Goal: Task Accomplishment & Management: Manage account settings

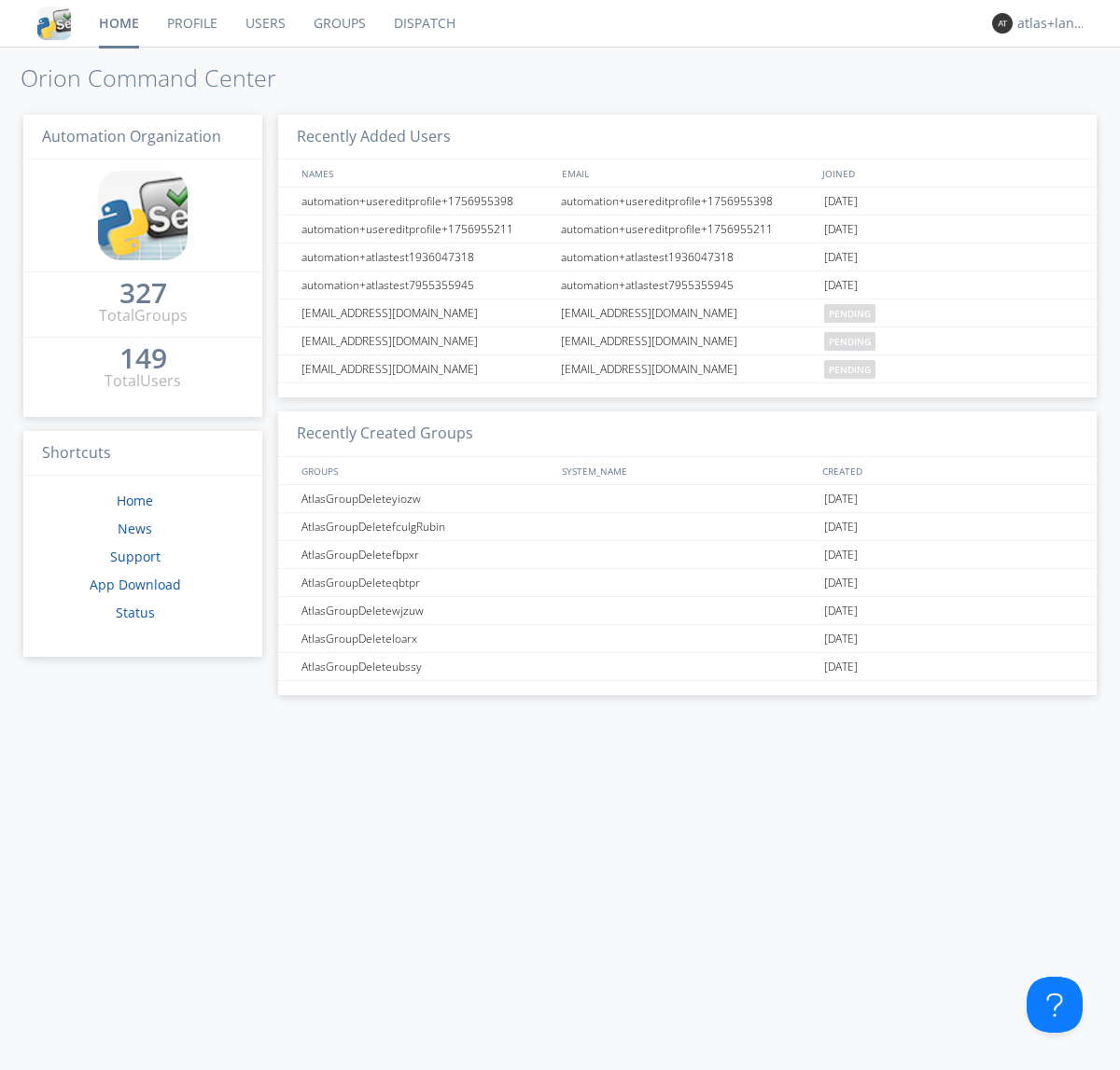
click at [191, 23] on link "Profile" at bounding box center [192, 23] width 79 height 47
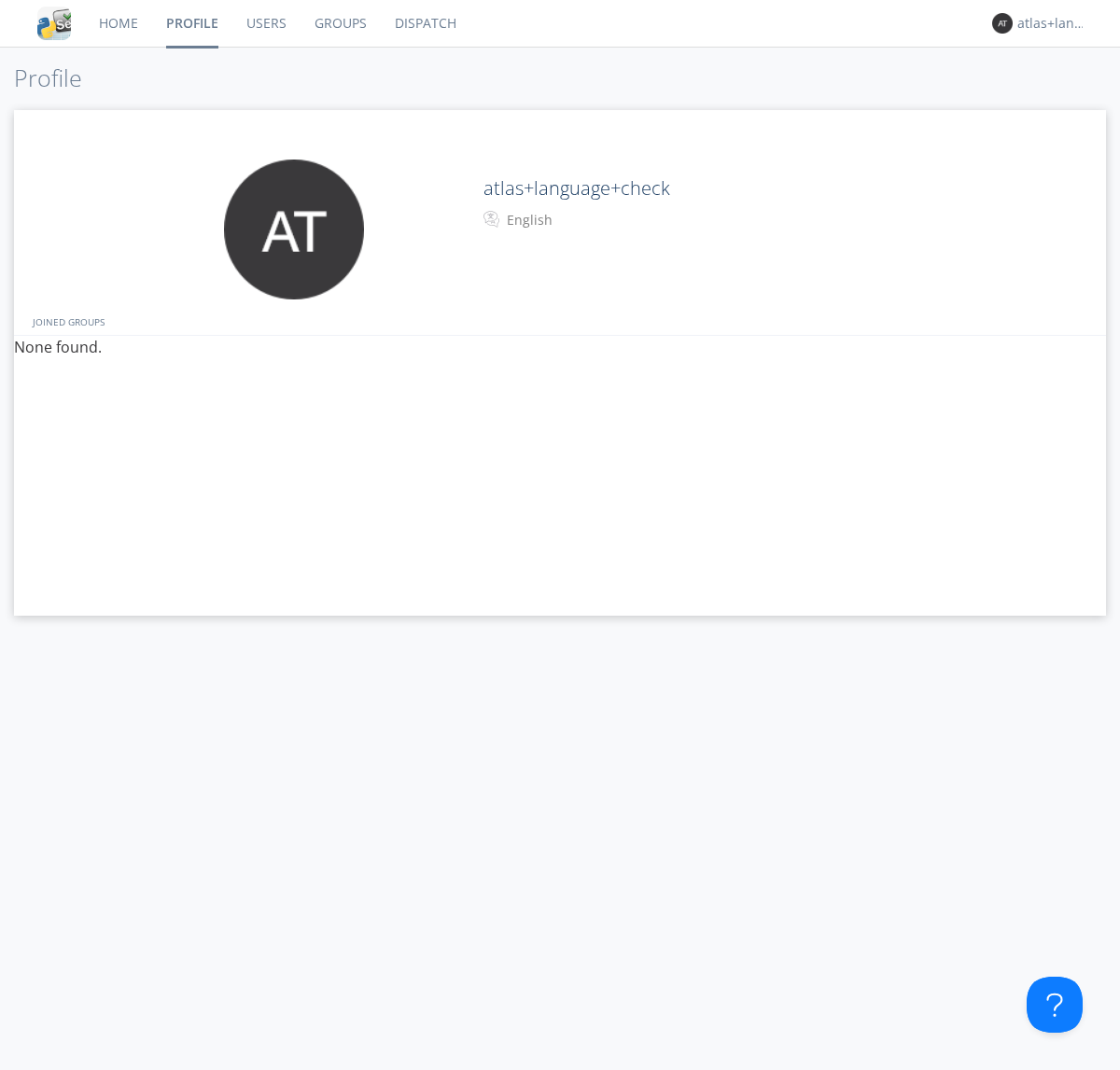
click at [582, 220] on div "English" at bounding box center [584, 220] width 156 height 19
click at [265, 23] on link "Users" at bounding box center [267, 23] width 68 height 47
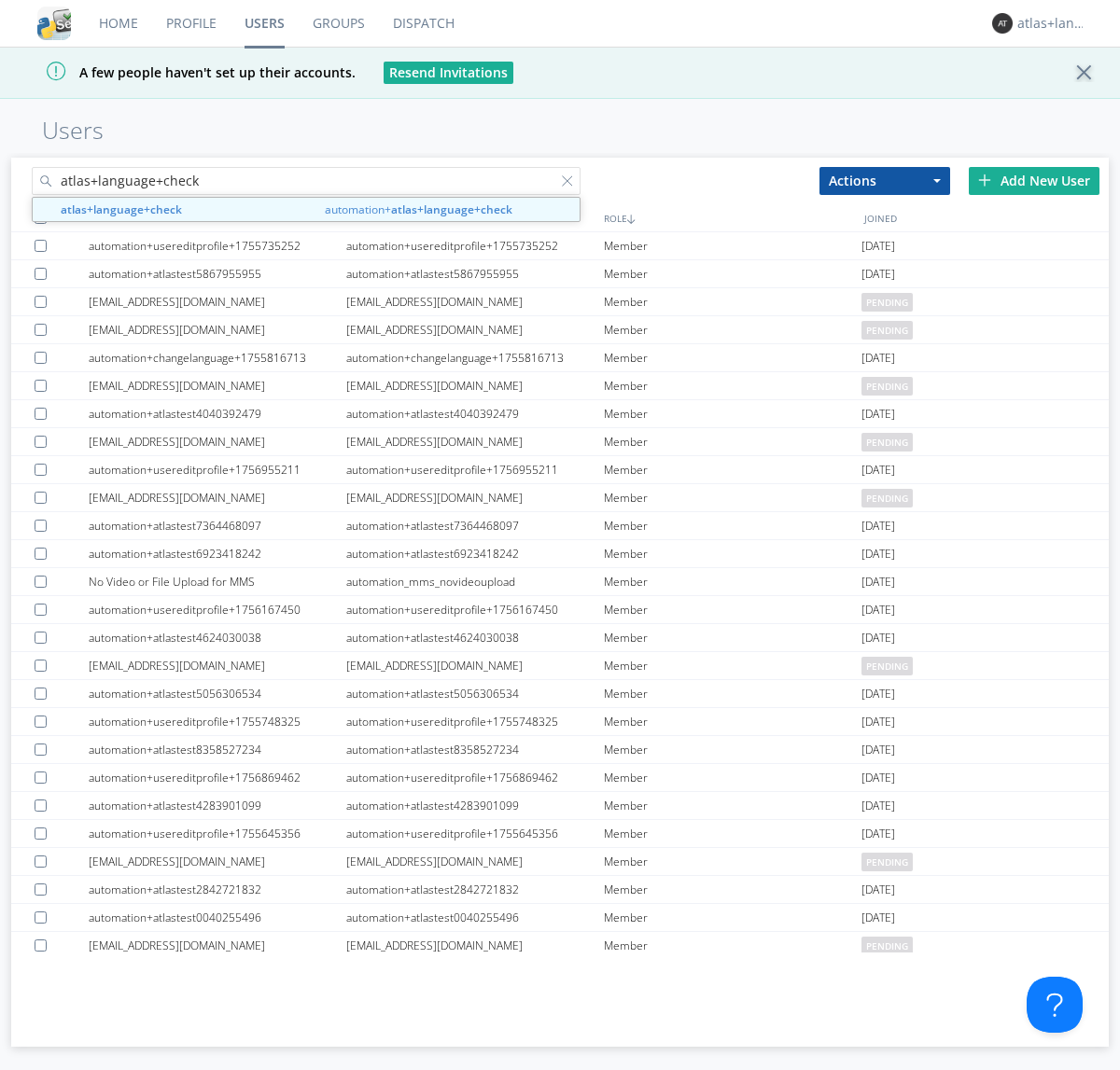
type input "atlas+language+check"
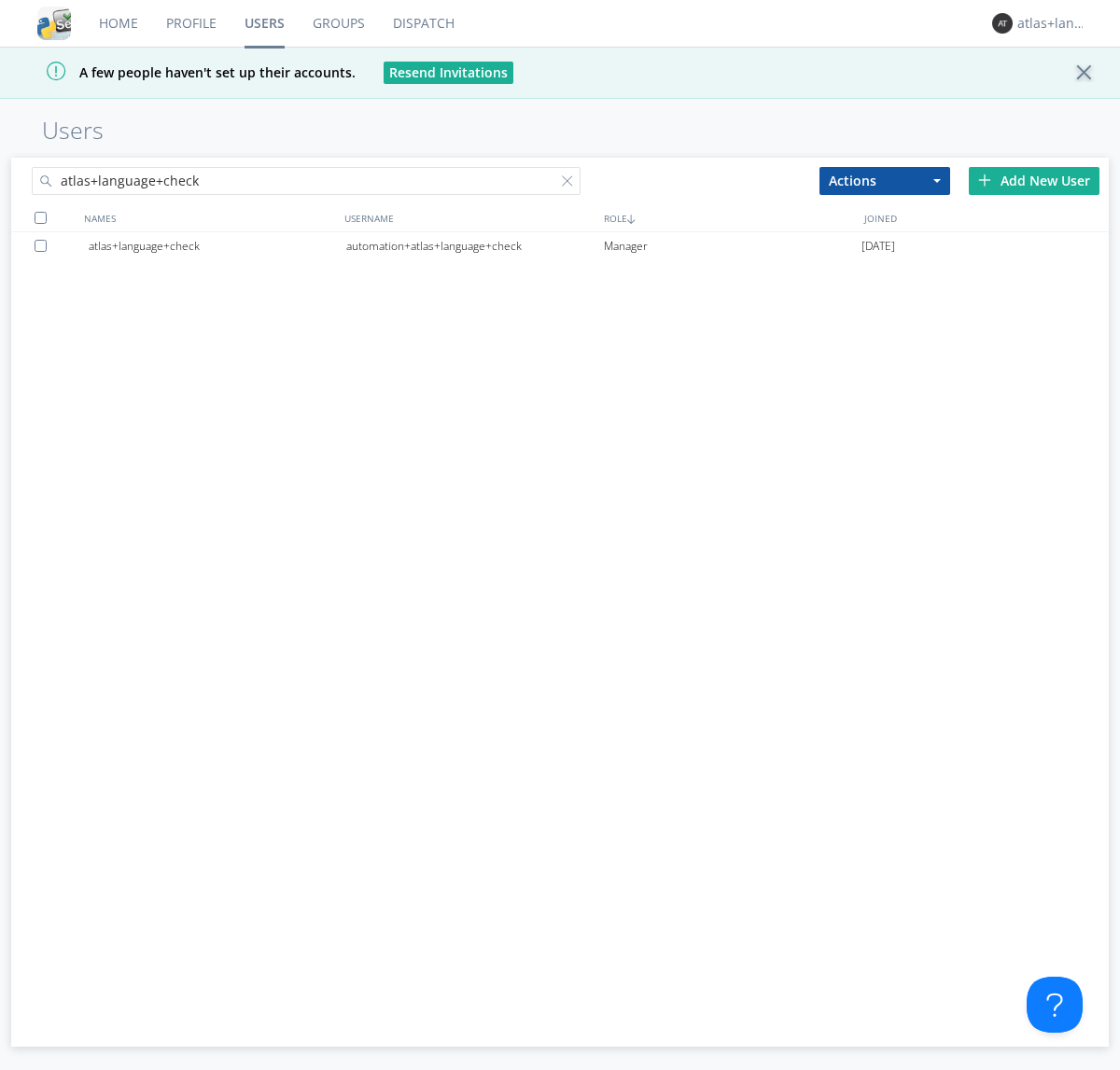
click at [474, 246] on div "automation+atlas+language+check" at bounding box center [474, 247] width 258 height 28
click at [190, 23] on link "Profile" at bounding box center [191, 23] width 79 height 47
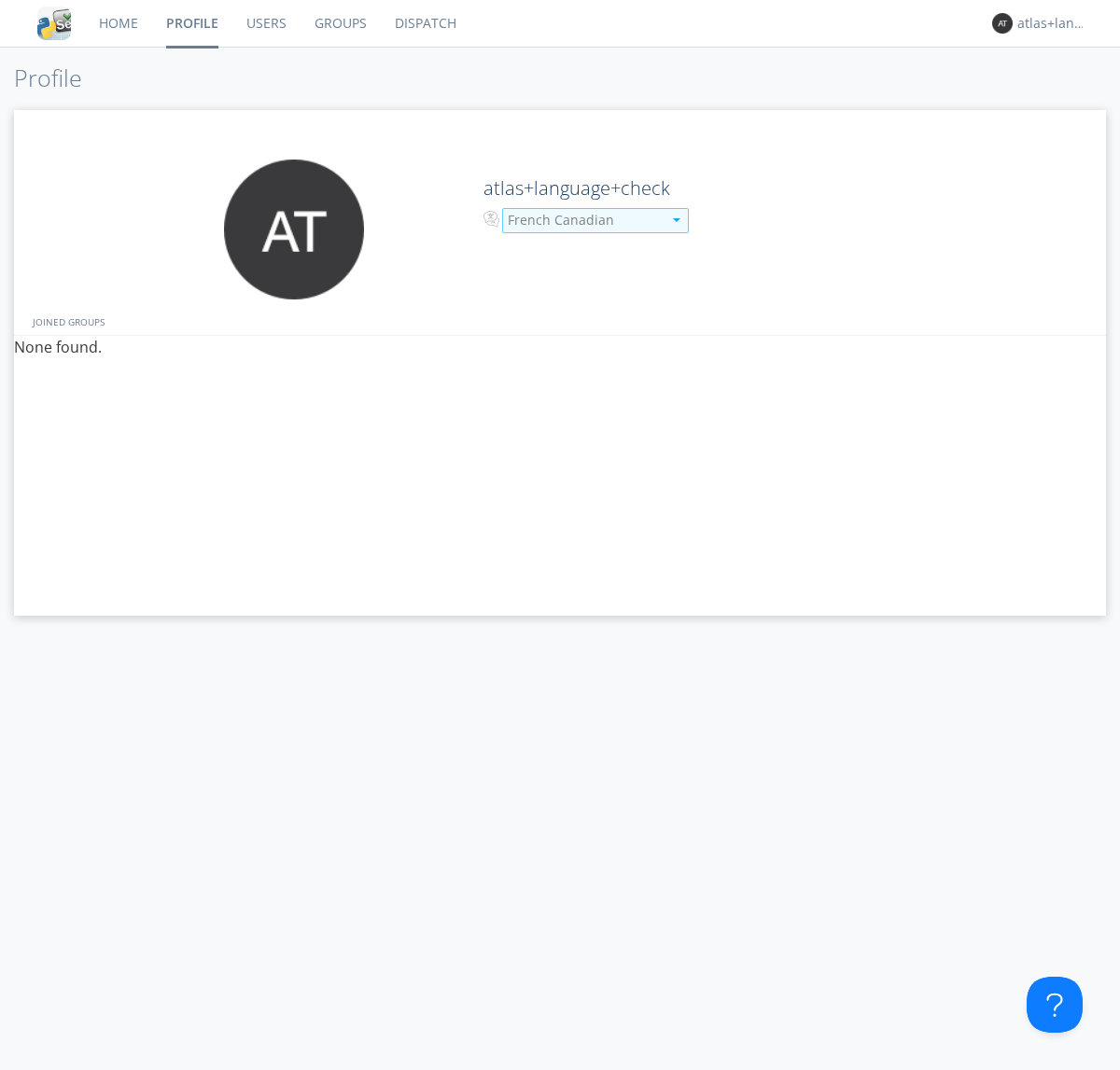
click at [582, 220] on div "French Canadian" at bounding box center [584, 220] width 154 height 19
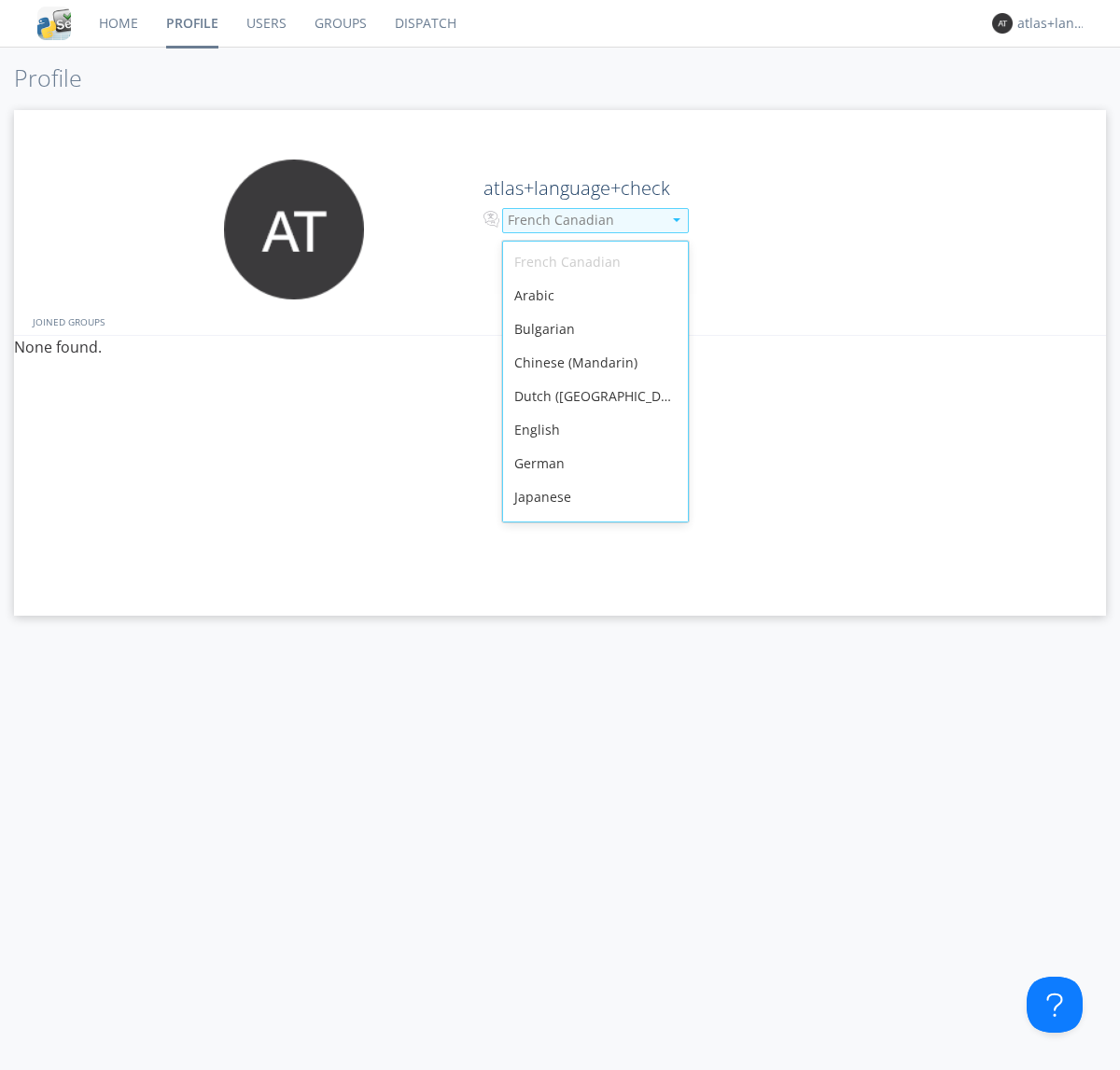
click at [591, 414] on div "English" at bounding box center [596, 431] width 185 height 34
click at [265, 23] on link "Users" at bounding box center [267, 23] width 68 height 47
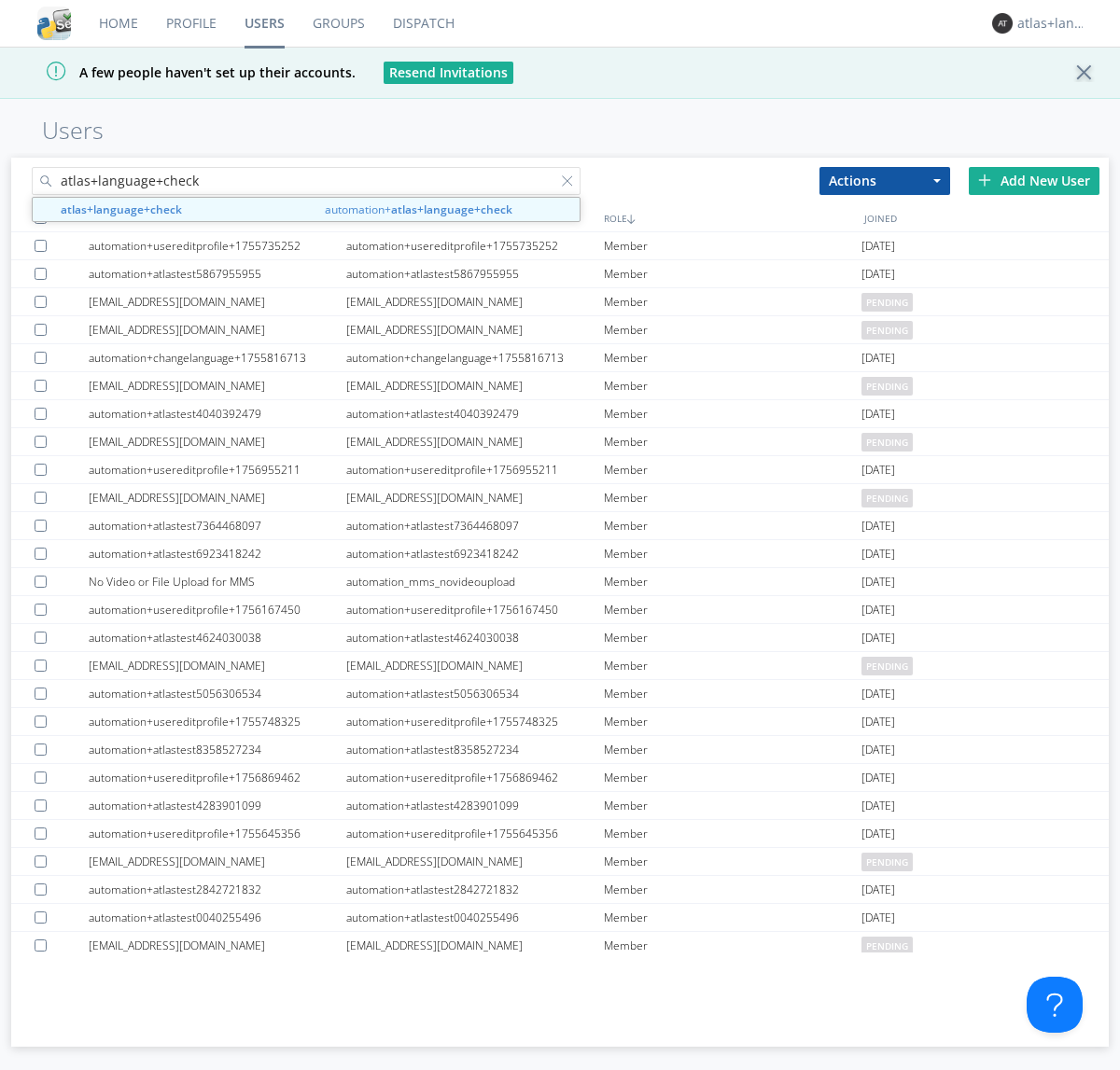
type input "atlas+language+check"
